Goal: Information Seeking & Learning: Learn about a topic

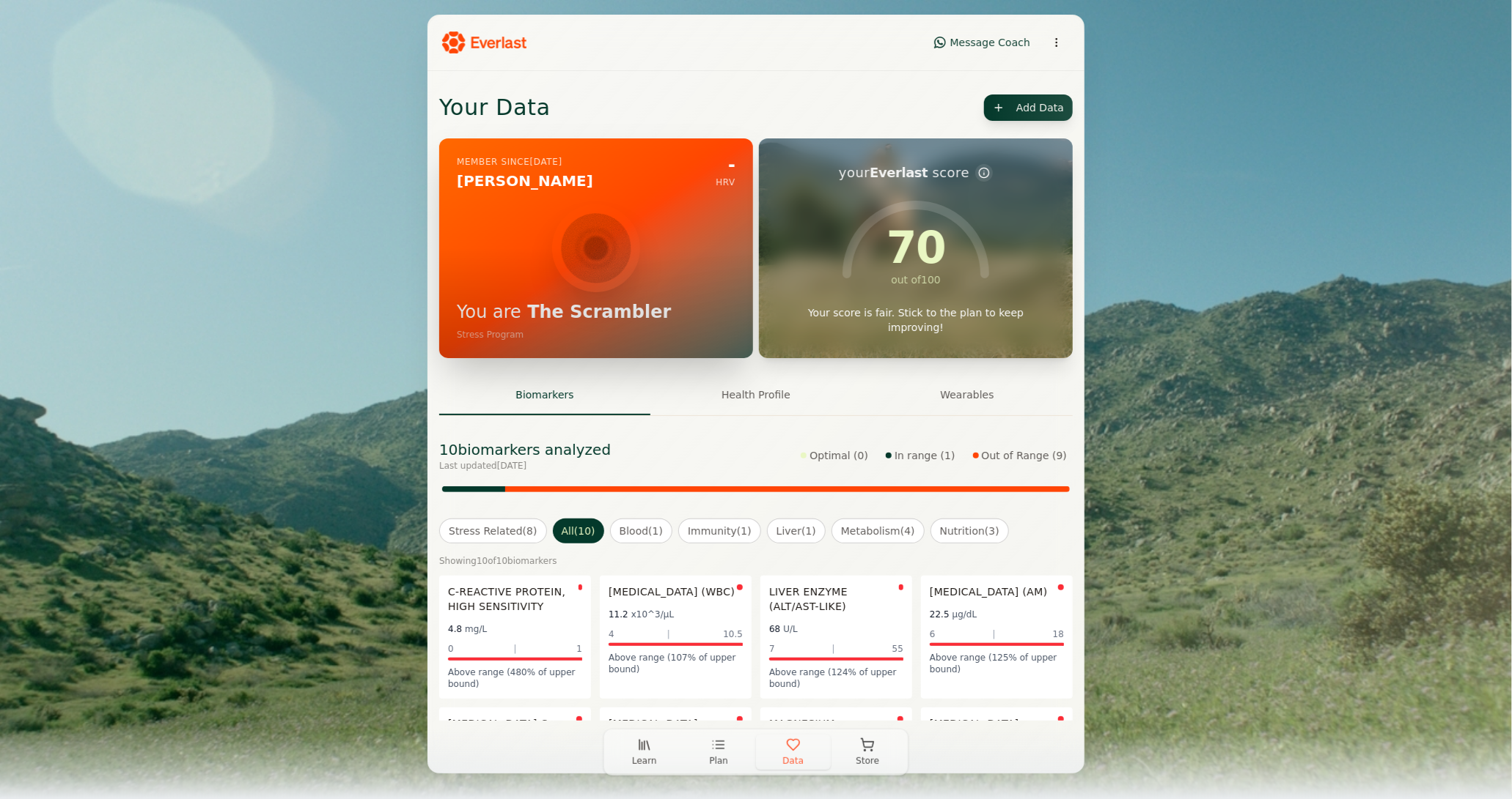
scroll to position [84, 0]
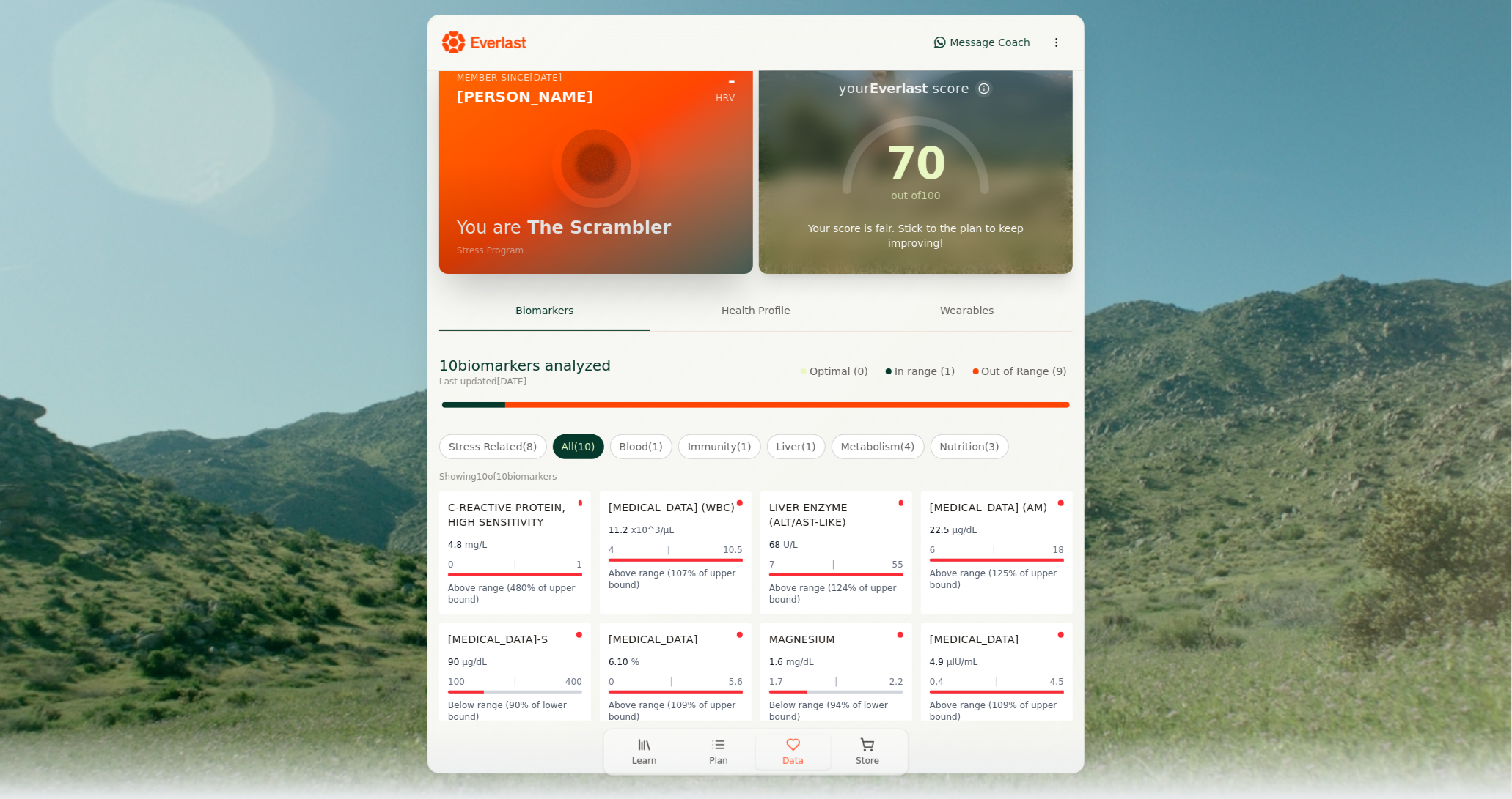
click at [533, 551] on div "4.8 mg/L" at bounding box center [515, 544] width 134 height 17
click at [653, 748] on button "Learn" at bounding box center [644, 752] width 75 height 35
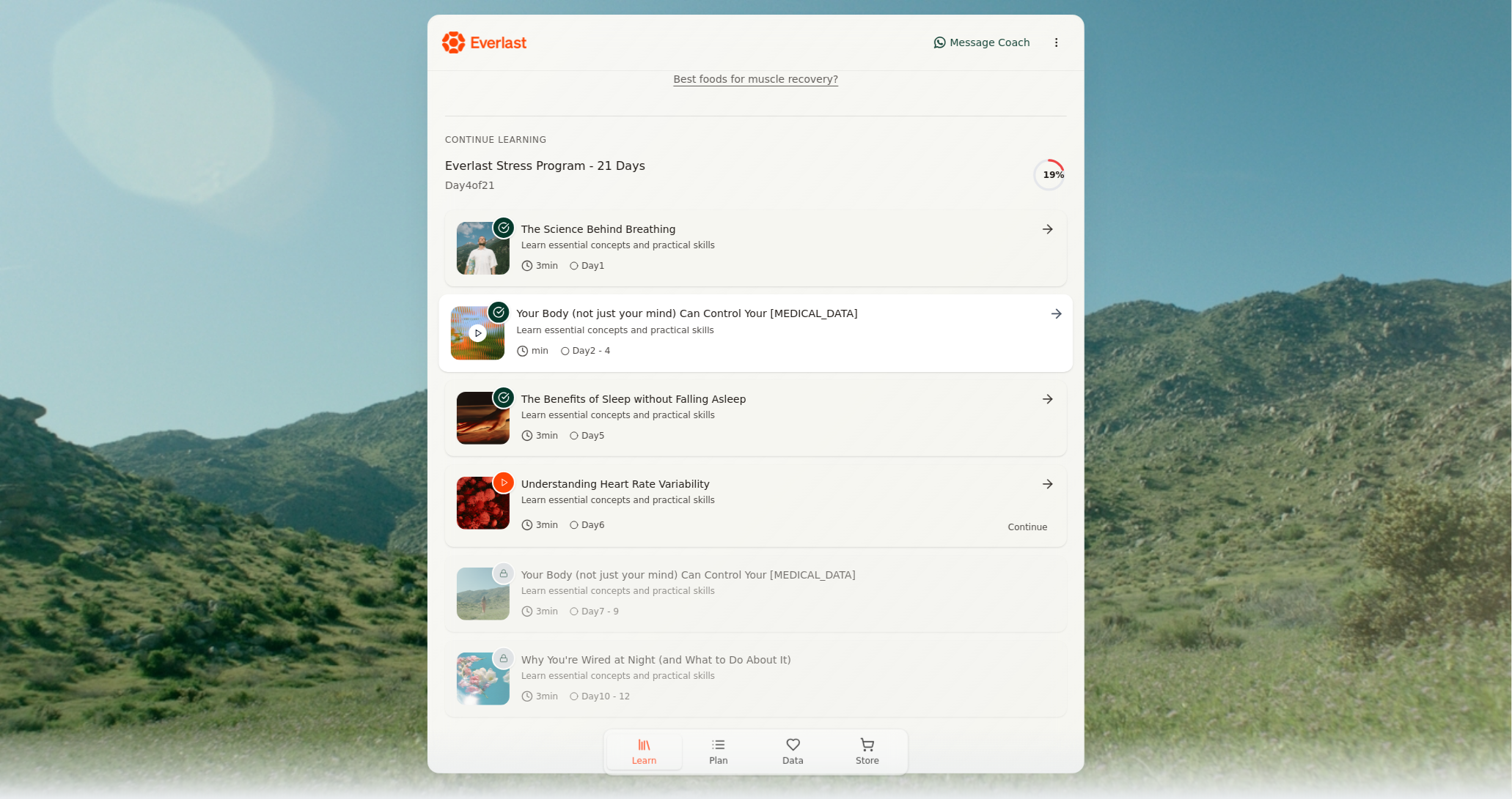
scroll to position [214, 0]
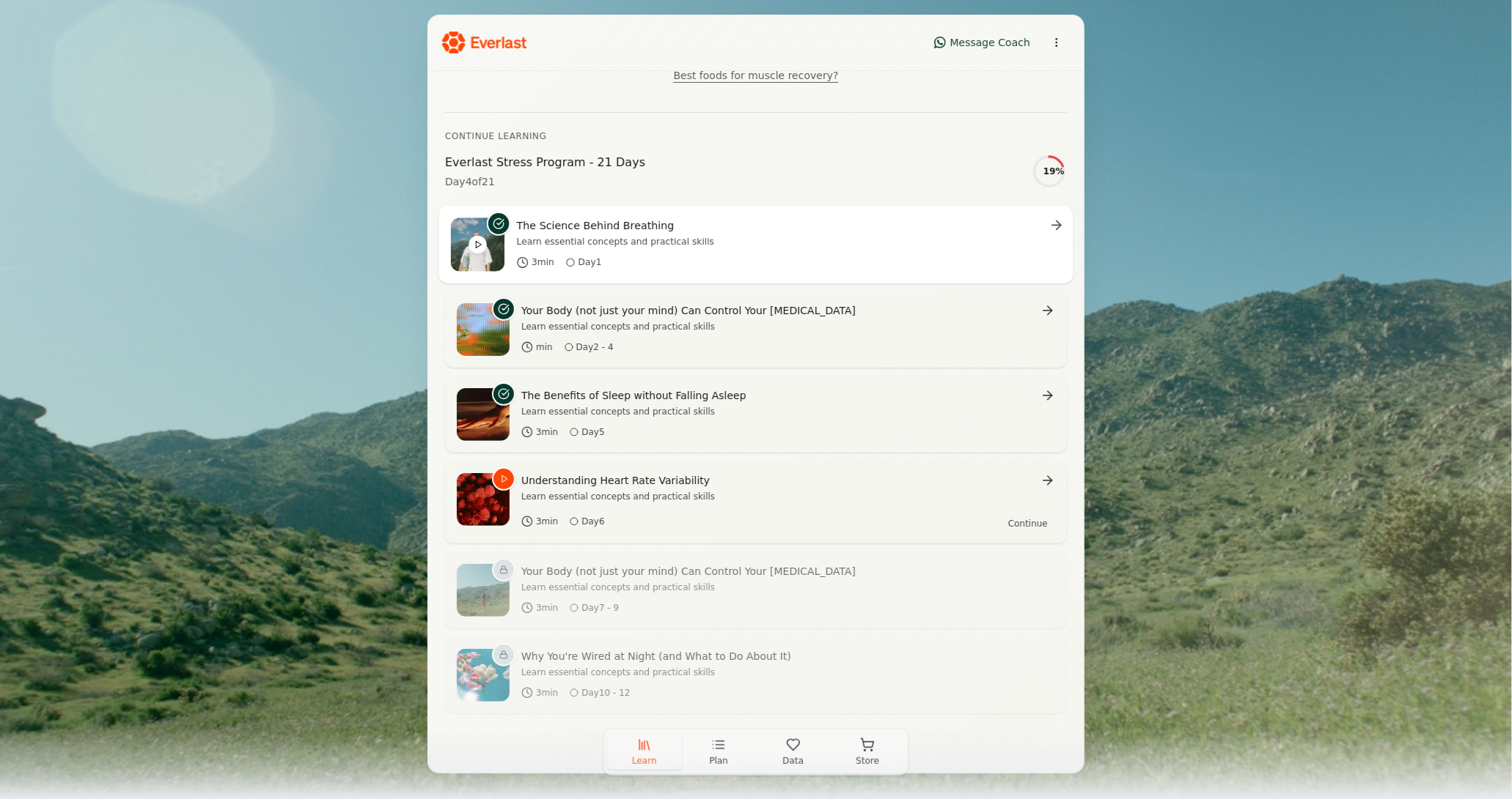
click at [671, 231] on div "The Science Behind Breathing" at bounding box center [616, 225] width 197 height 14
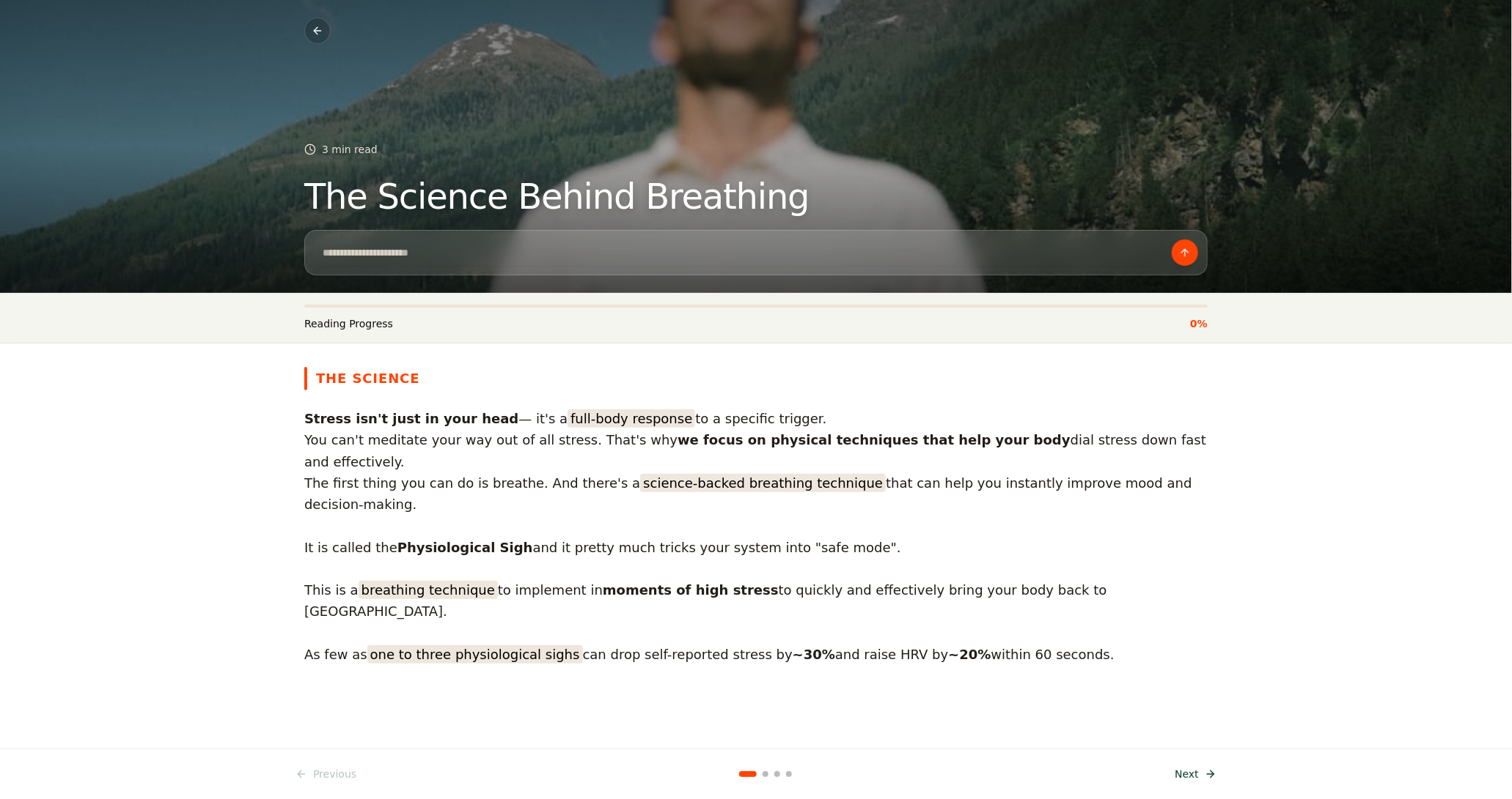
click at [1186, 777] on button "Next" at bounding box center [1195, 774] width 60 height 26
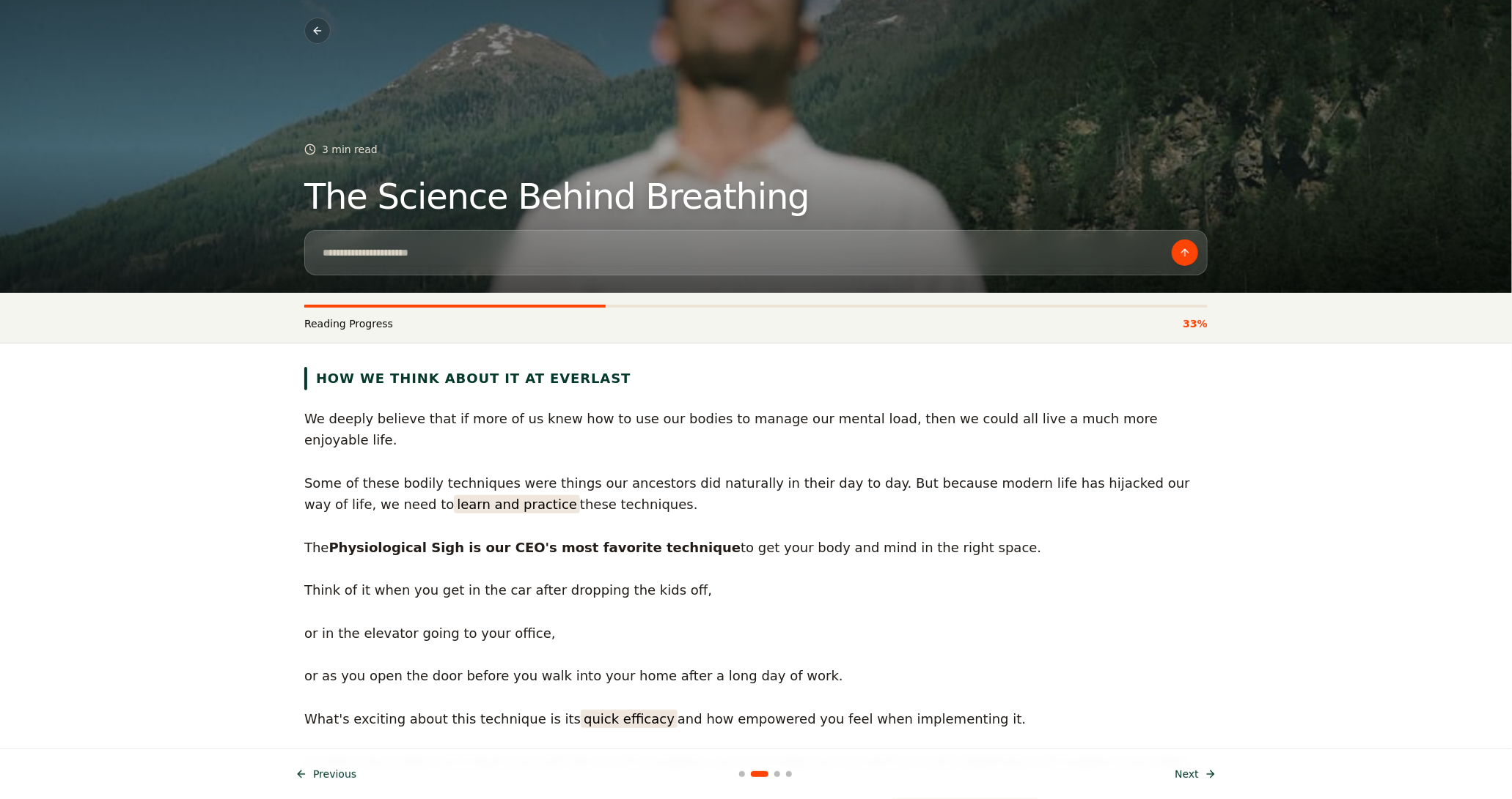
click at [1186, 777] on button "Next" at bounding box center [1195, 774] width 60 height 26
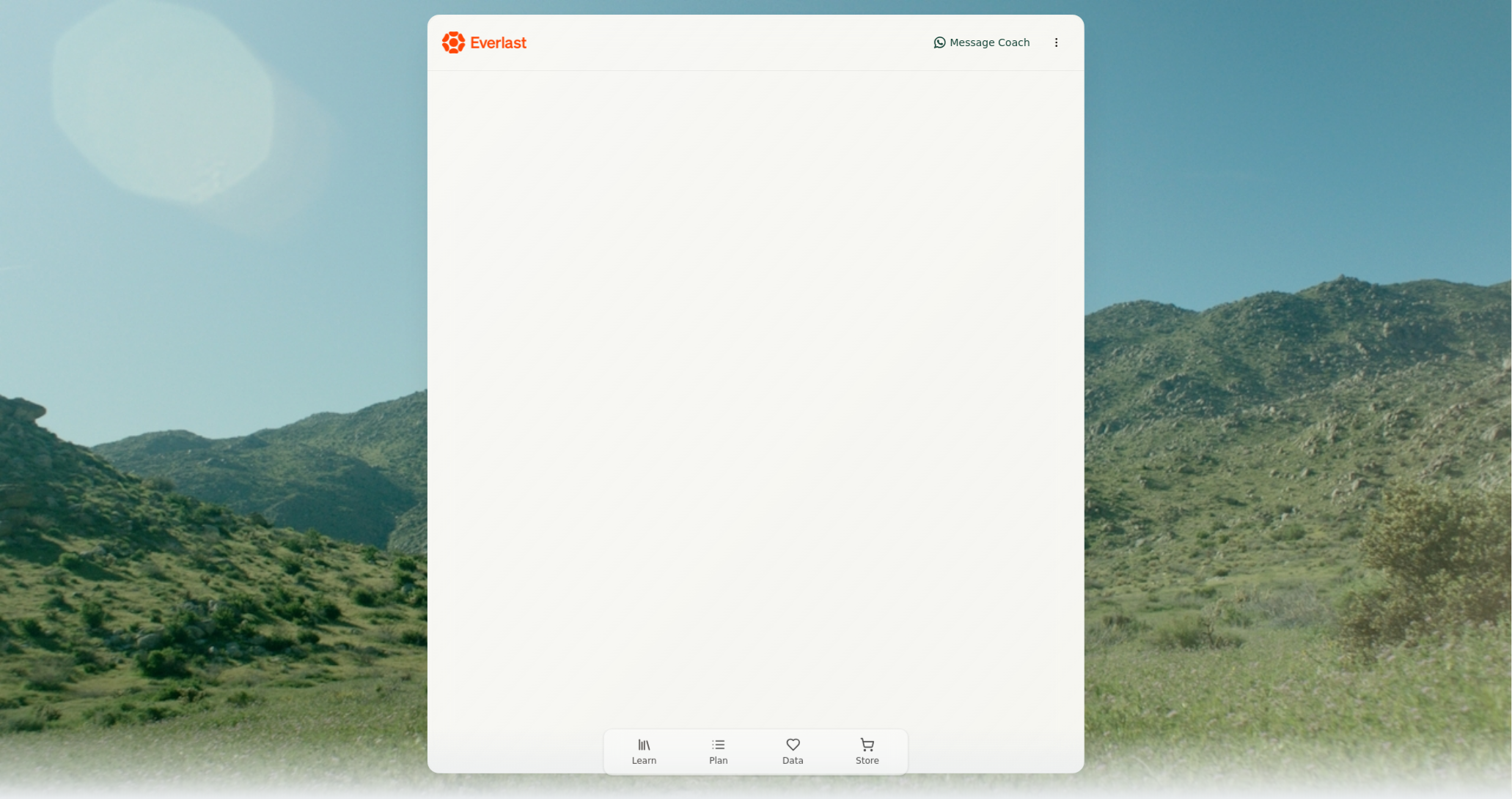
click at [654, 756] on span "Learn" at bounding box center [645, 761] width 25 height 12
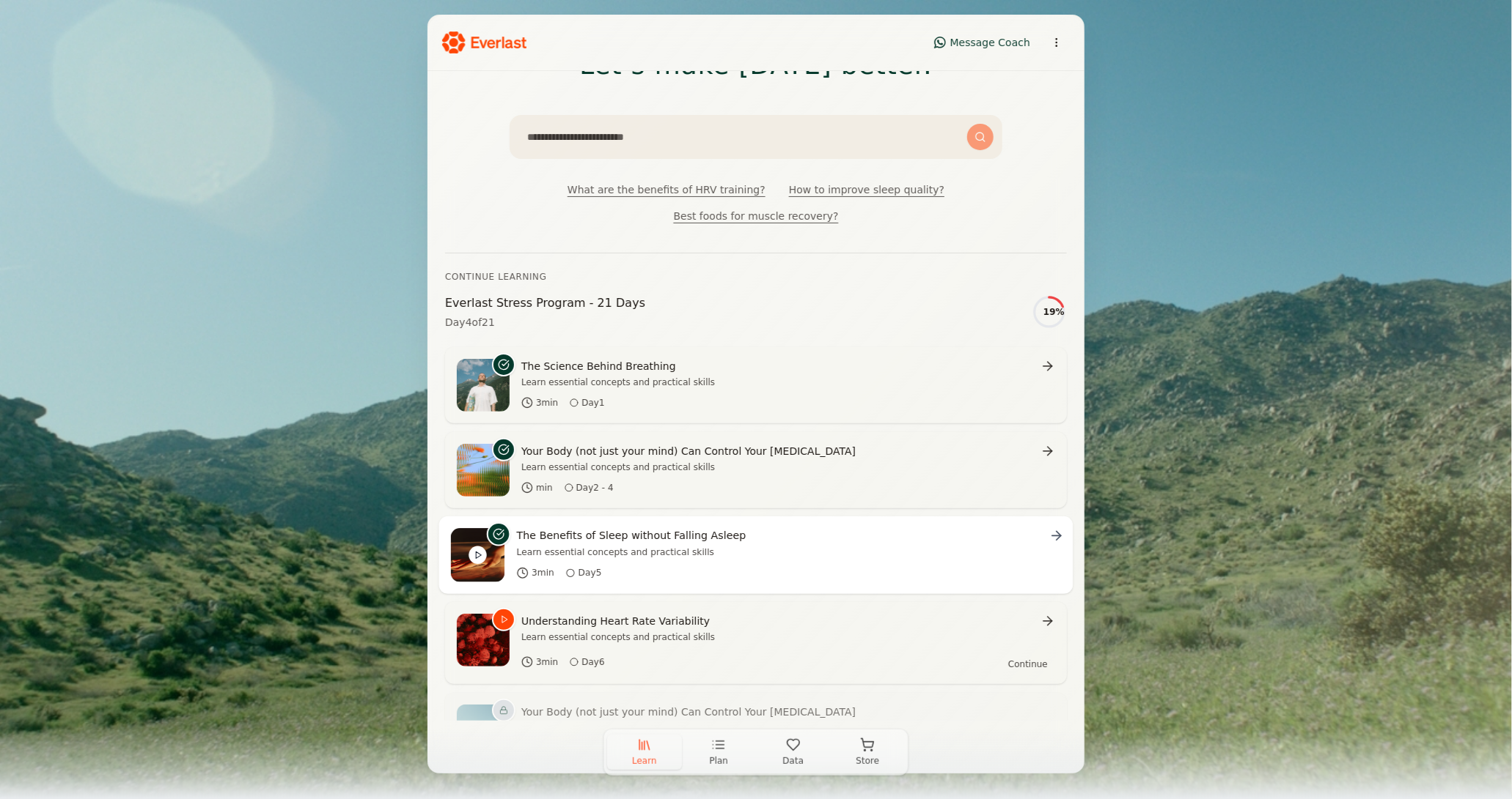
scroll to position [152, 0]
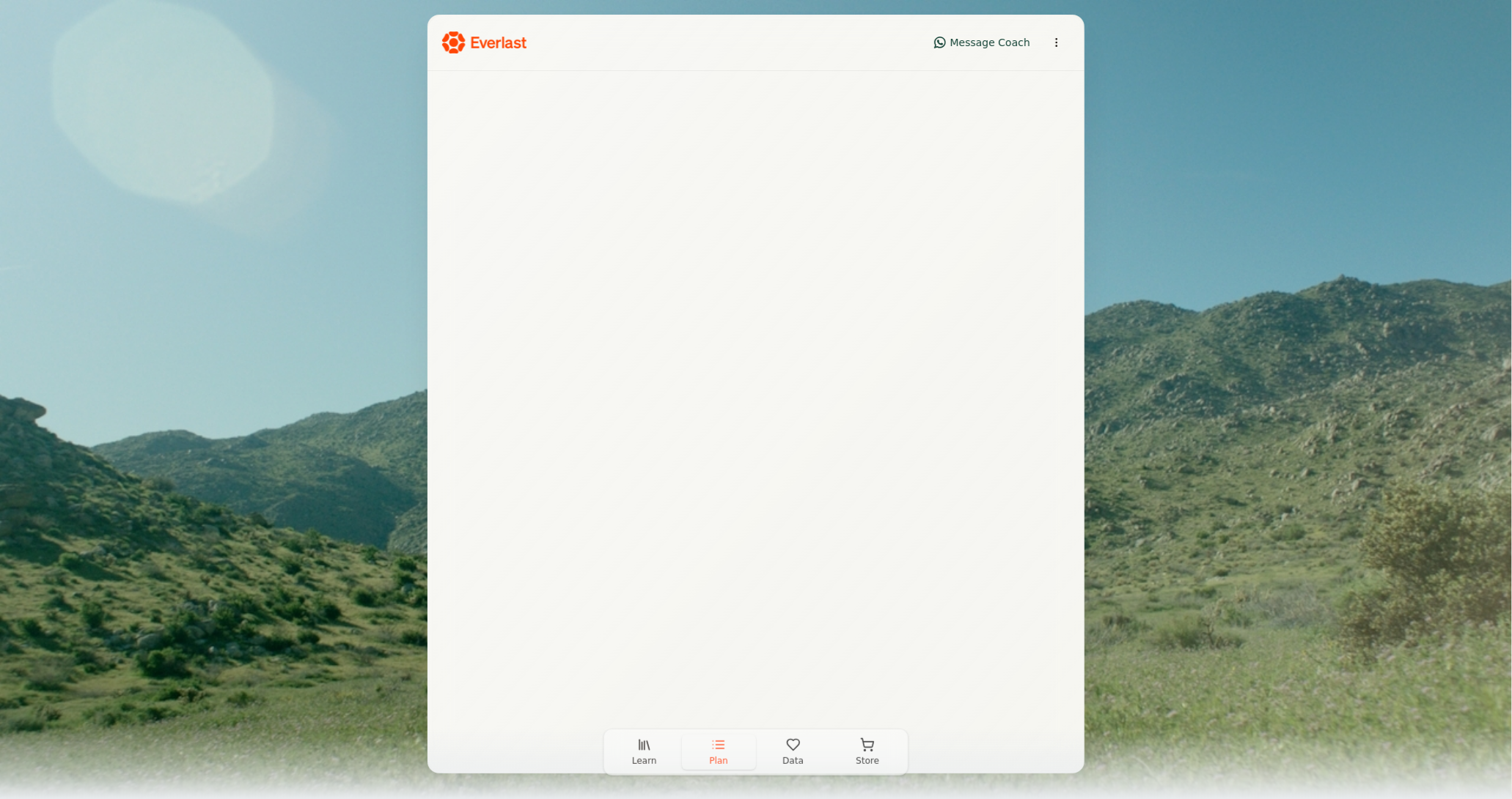
click at [720, 751] on icon "button" at bounding box center [718, 745] width 14 height 14
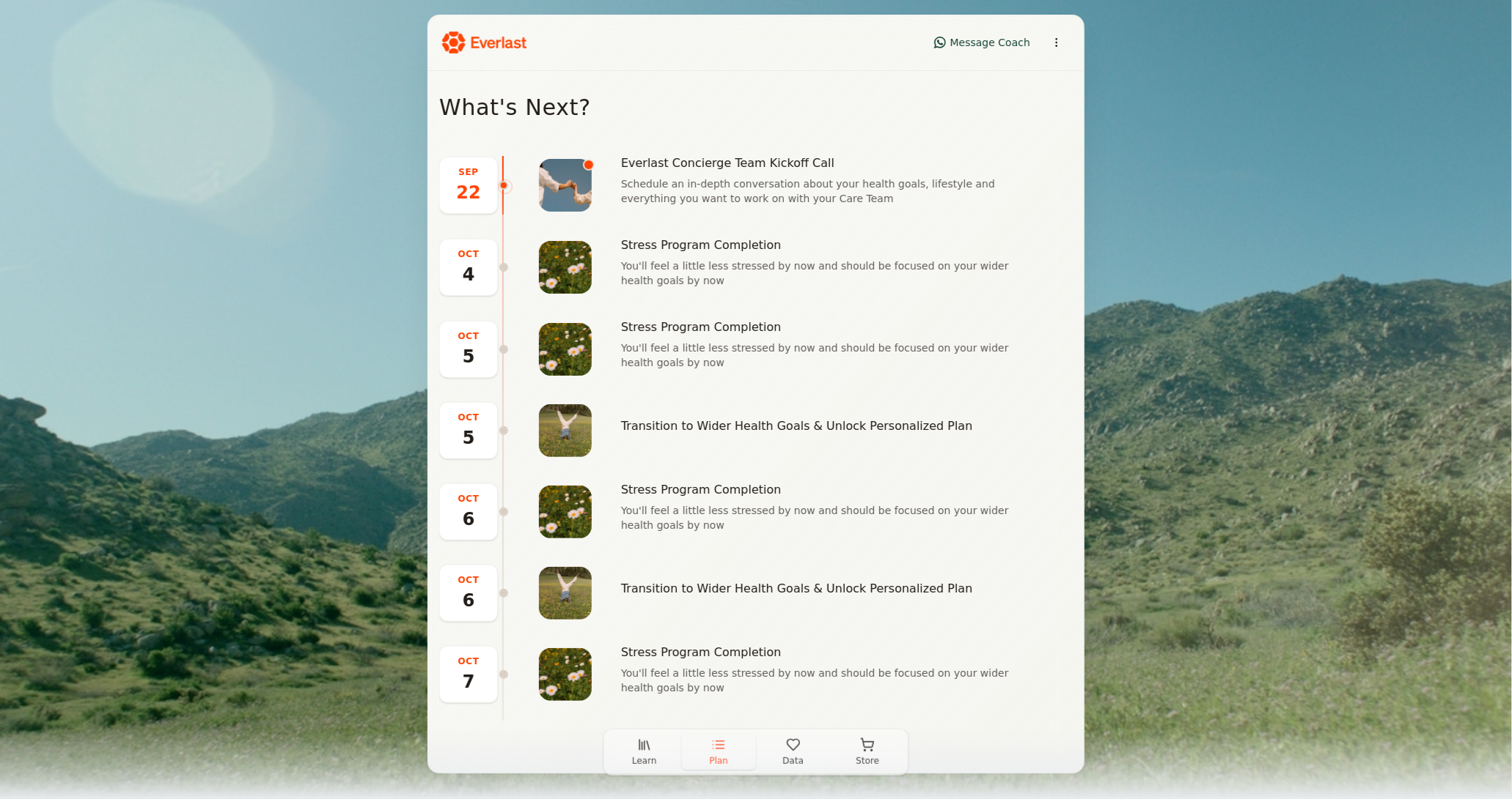
click at [782, 758] on button "Data" at bounding box center [793, 752] width 75 height 35
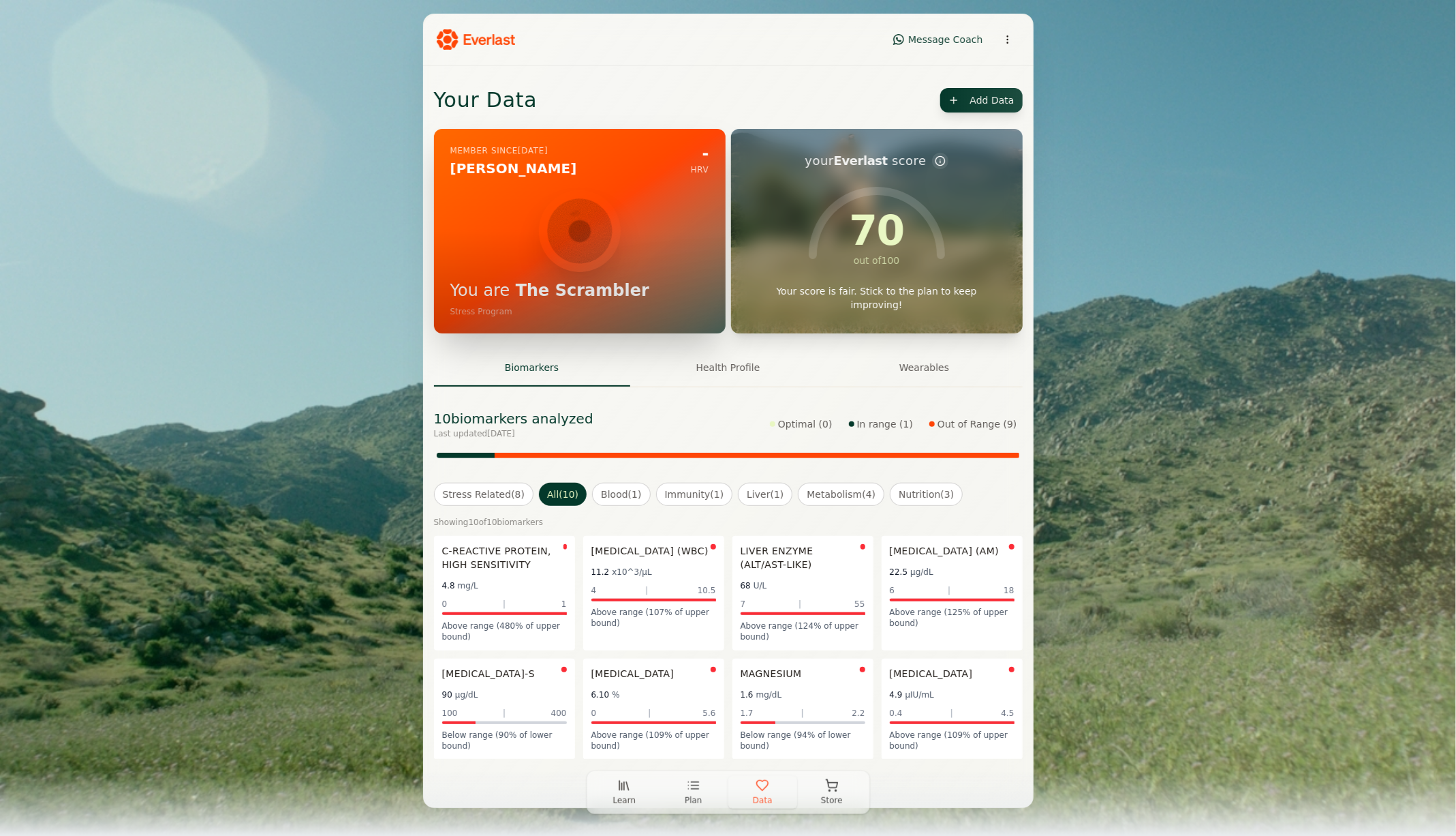
click at [617, 743] on icon "button" at bounding box center [624, 786] width 13 height 13
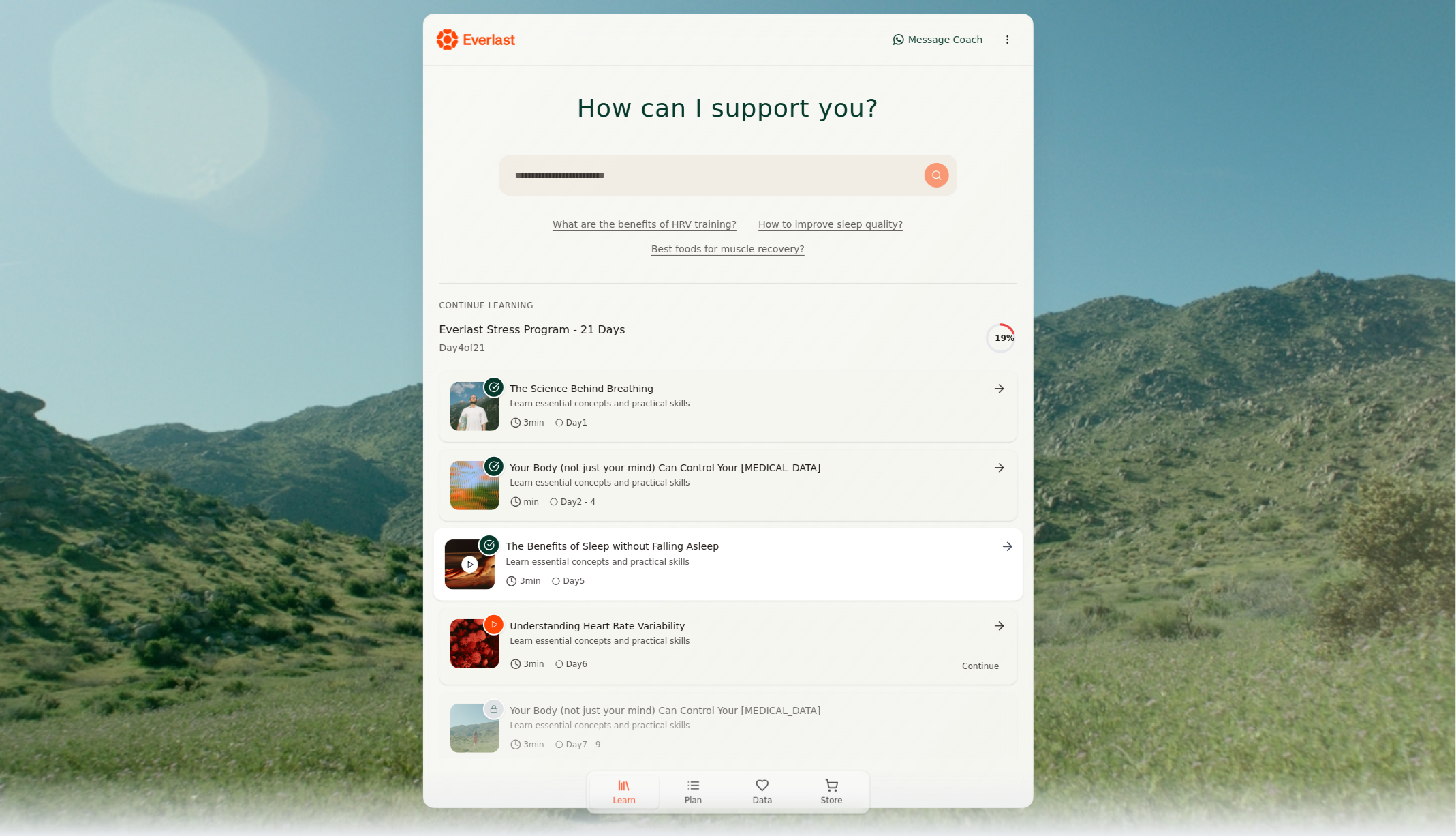
scroll to position [29, 0]
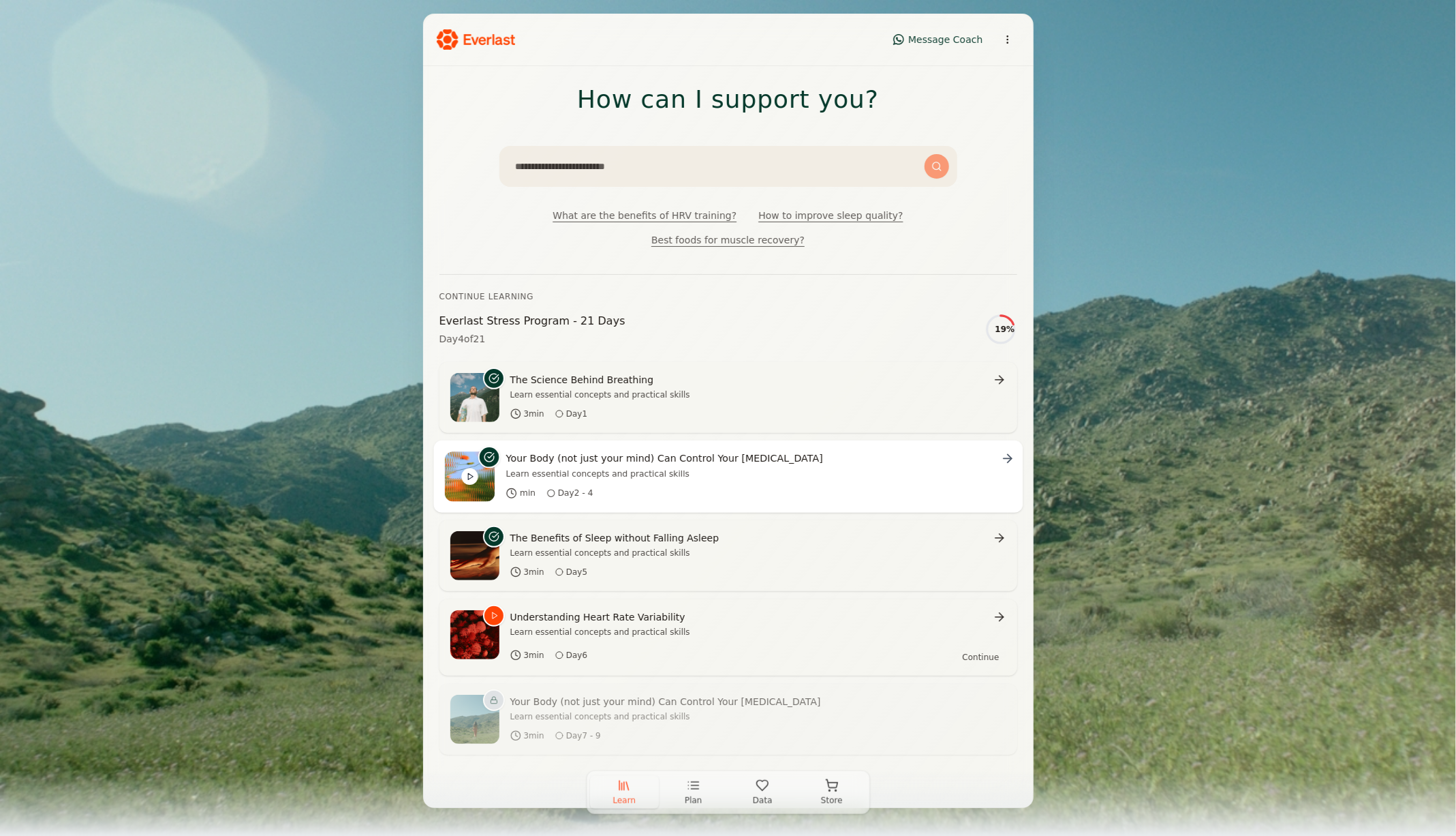
click at [841, 488] on div "min Day 2 - 4" at bounding box center [759, 493] width 506 height 11
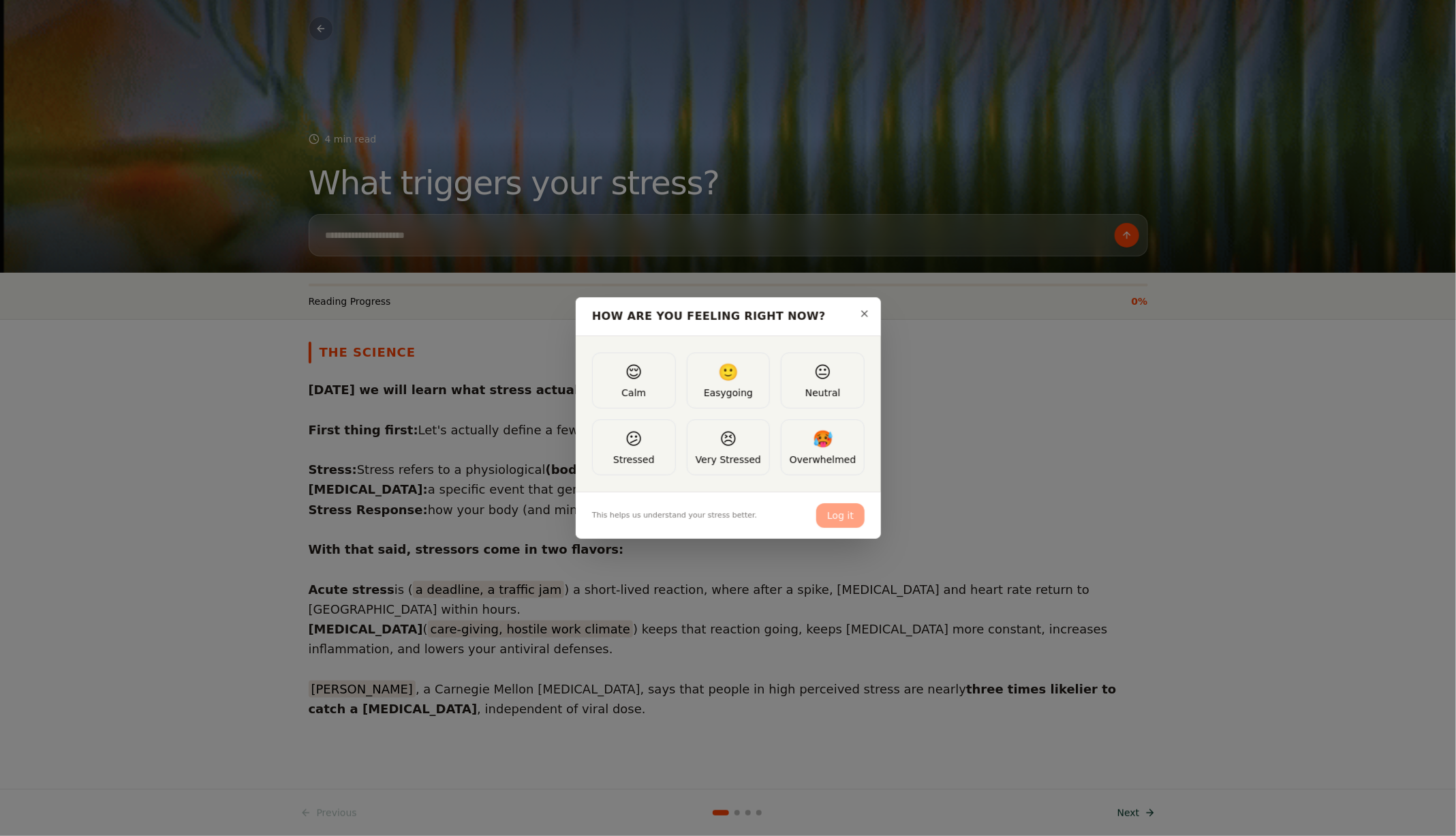
click at [823, 379] on span "😐" at bounding box center [823, 373] width 17 height 22
click at [852, 517] on button "Log it" at bounding box center [841, 515] width 49 height 24
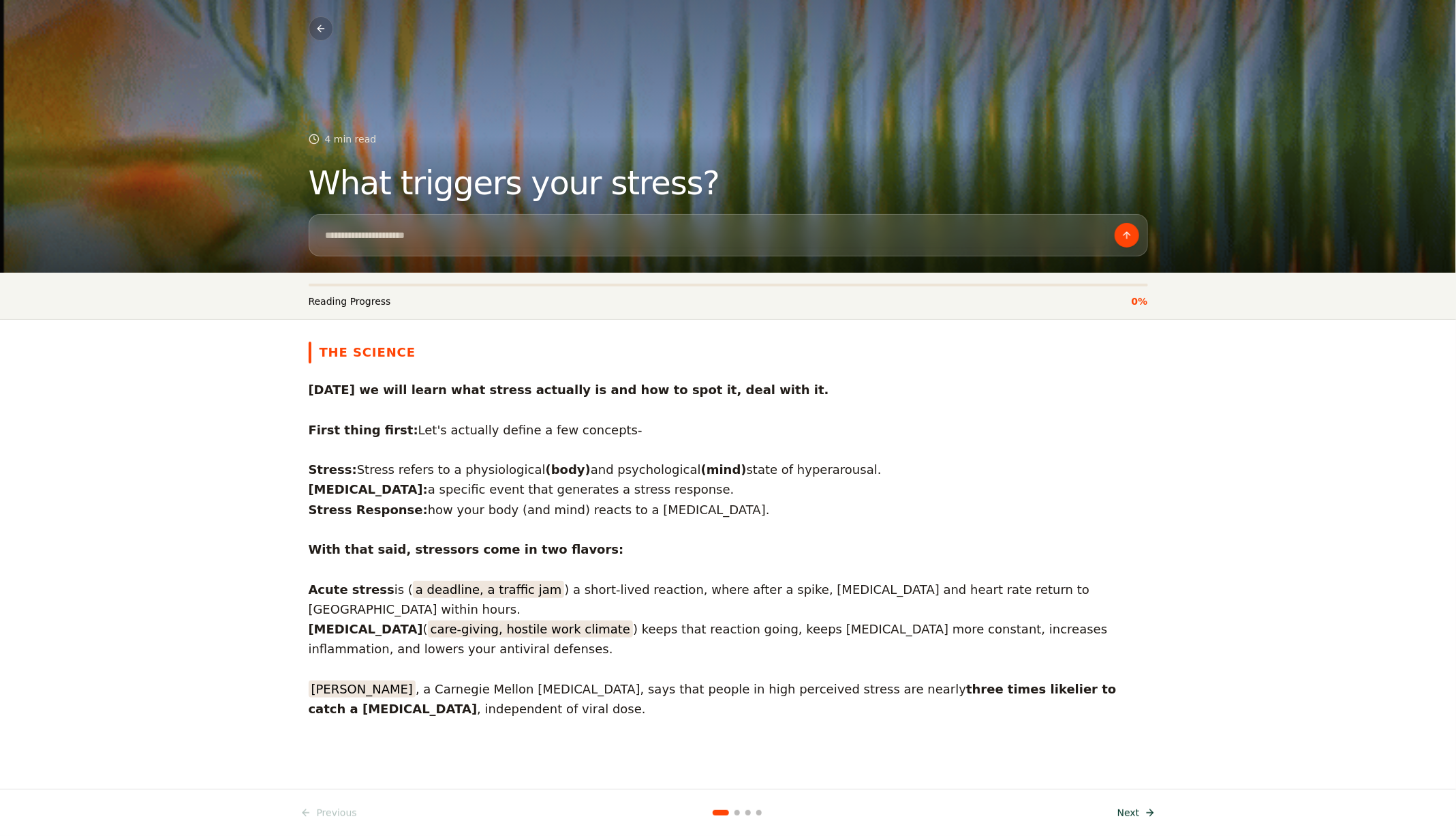
click at [1142, 743] on button "Next" at bounding box center [1137, 812] width 55 height 24
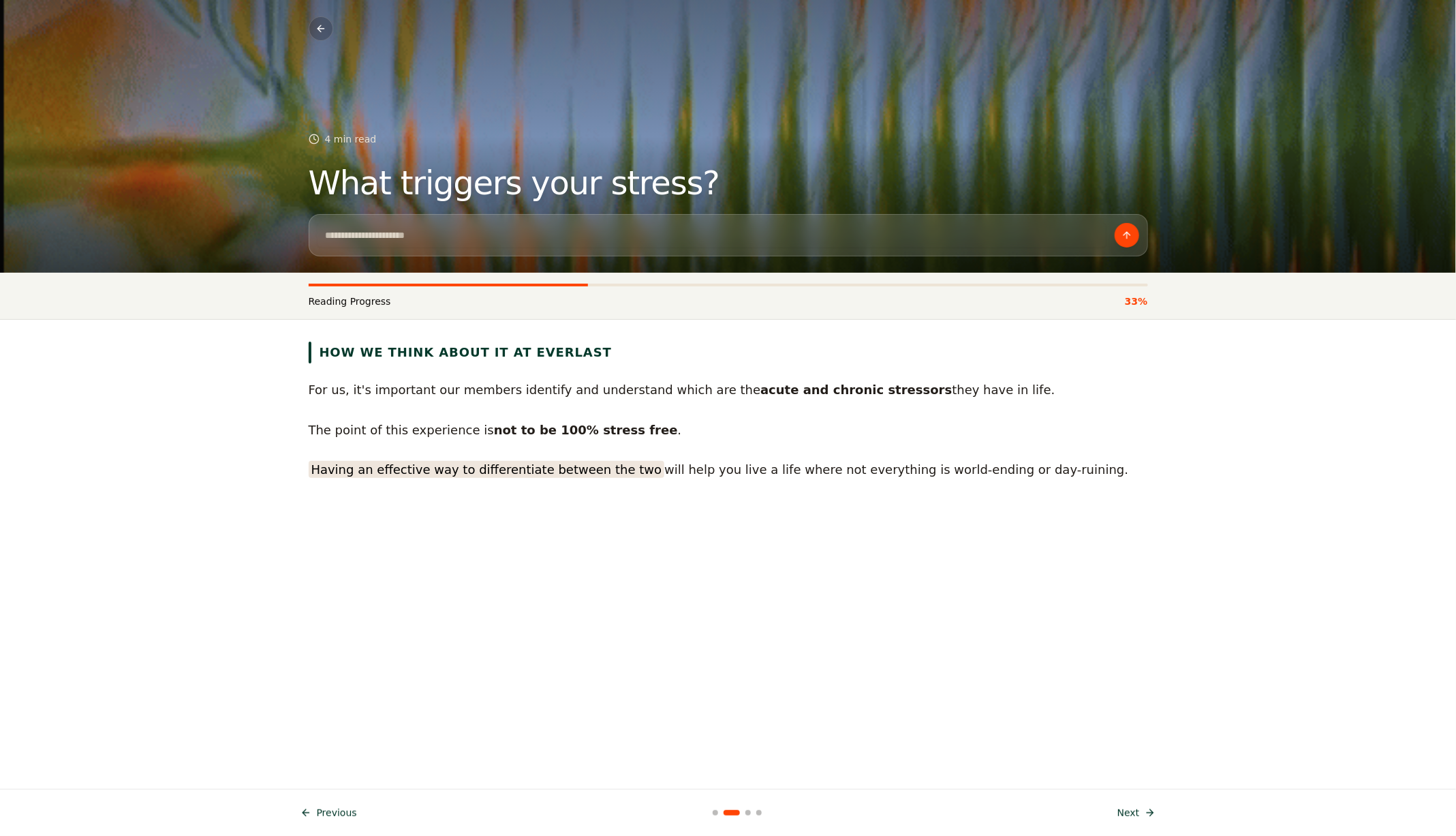
click at [1142, 743] on button "Next" at bounding box center [1137, 812] width 55 height 24
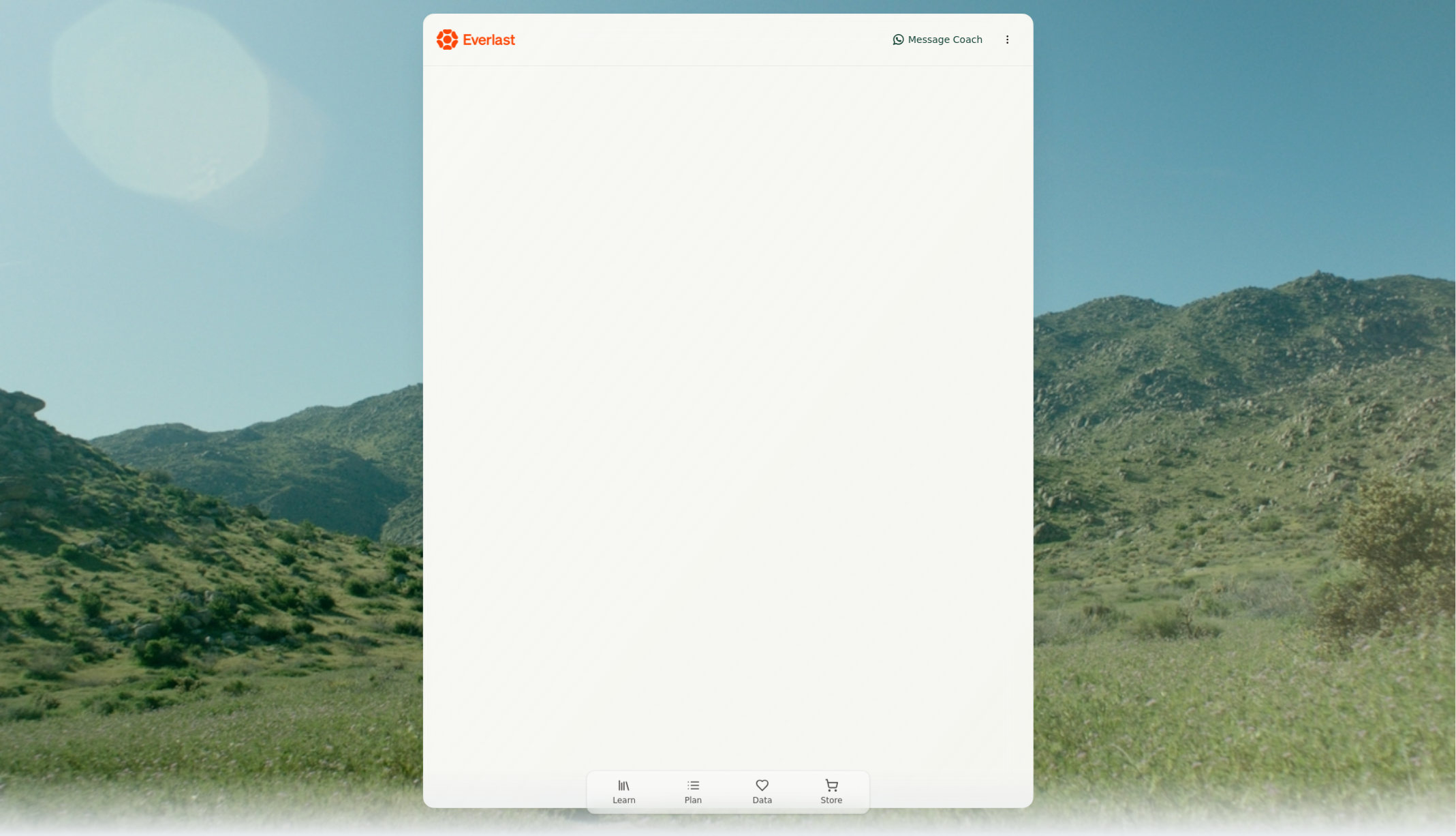
click at [692, 743] on span "Plan" at bounding box center [694, 800] width 18 height 11
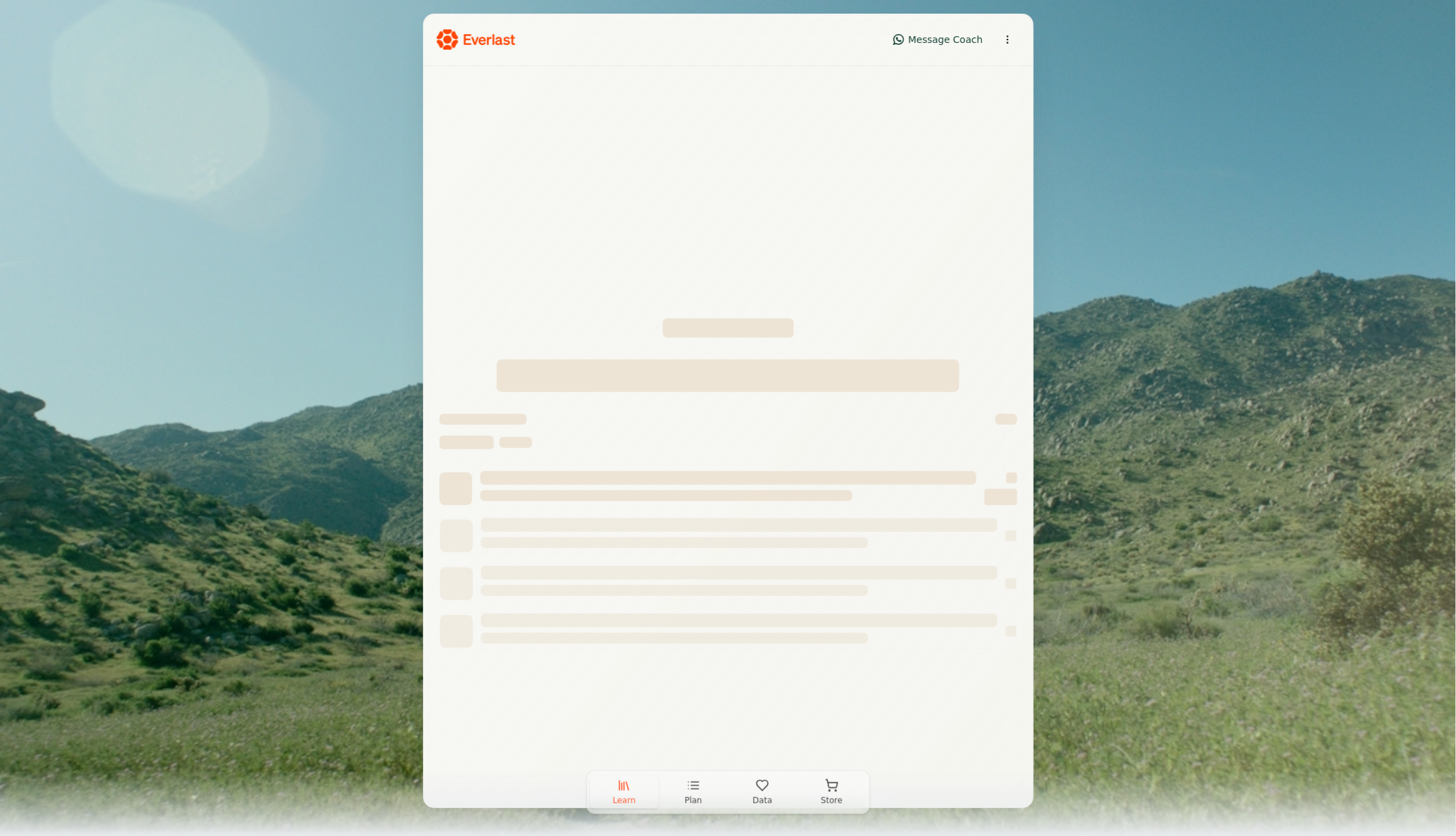
click at [630, 743] on span "Learn" at bounding box center [625, 800] width 24 height 11
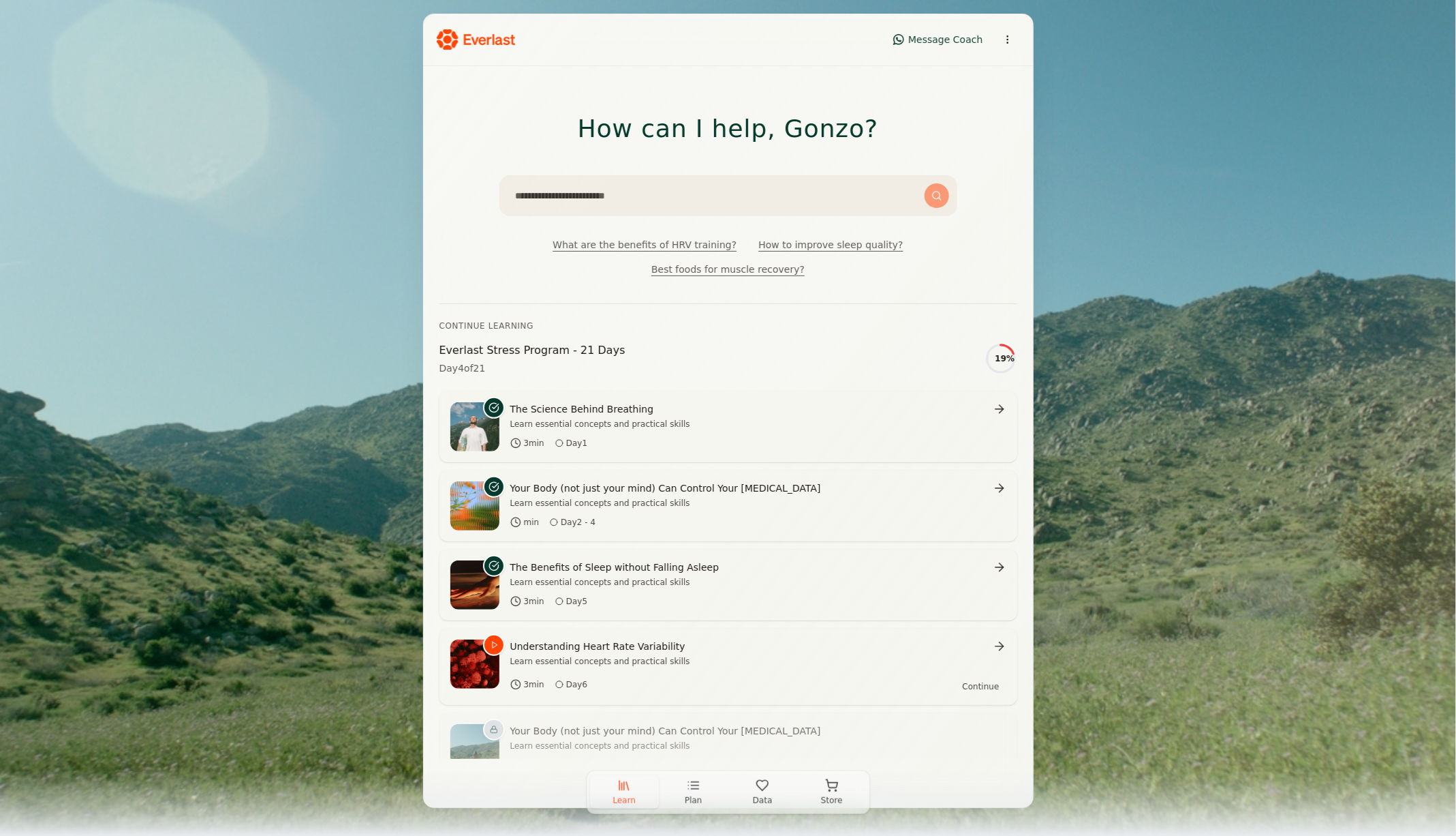
click at [755, 743] on span "Data" at bounding box center [763, 800] width 20 height 11
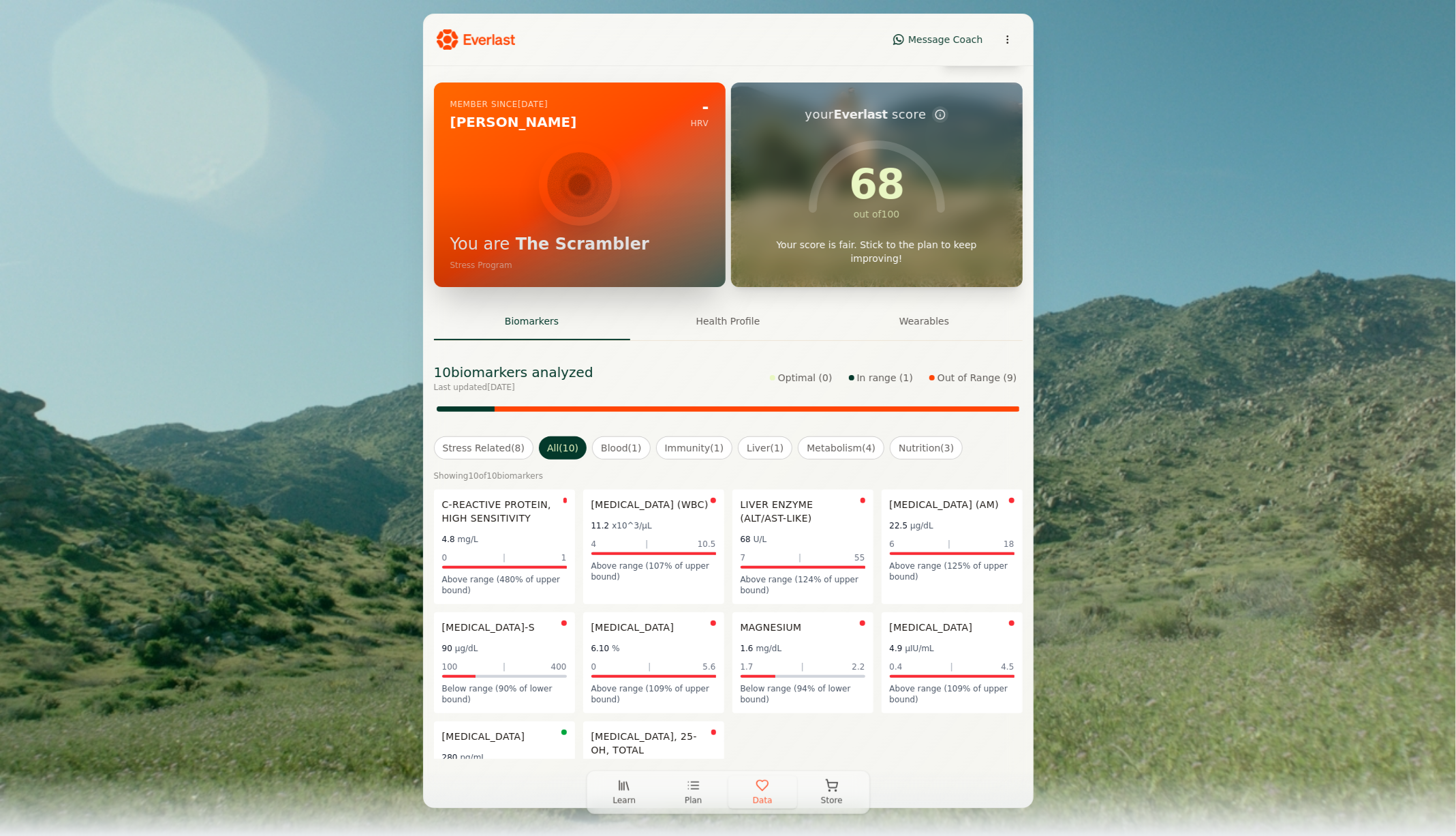
scroll to position [49, 0]
